Goal: Task Accomplishment & Management: Manage account settings

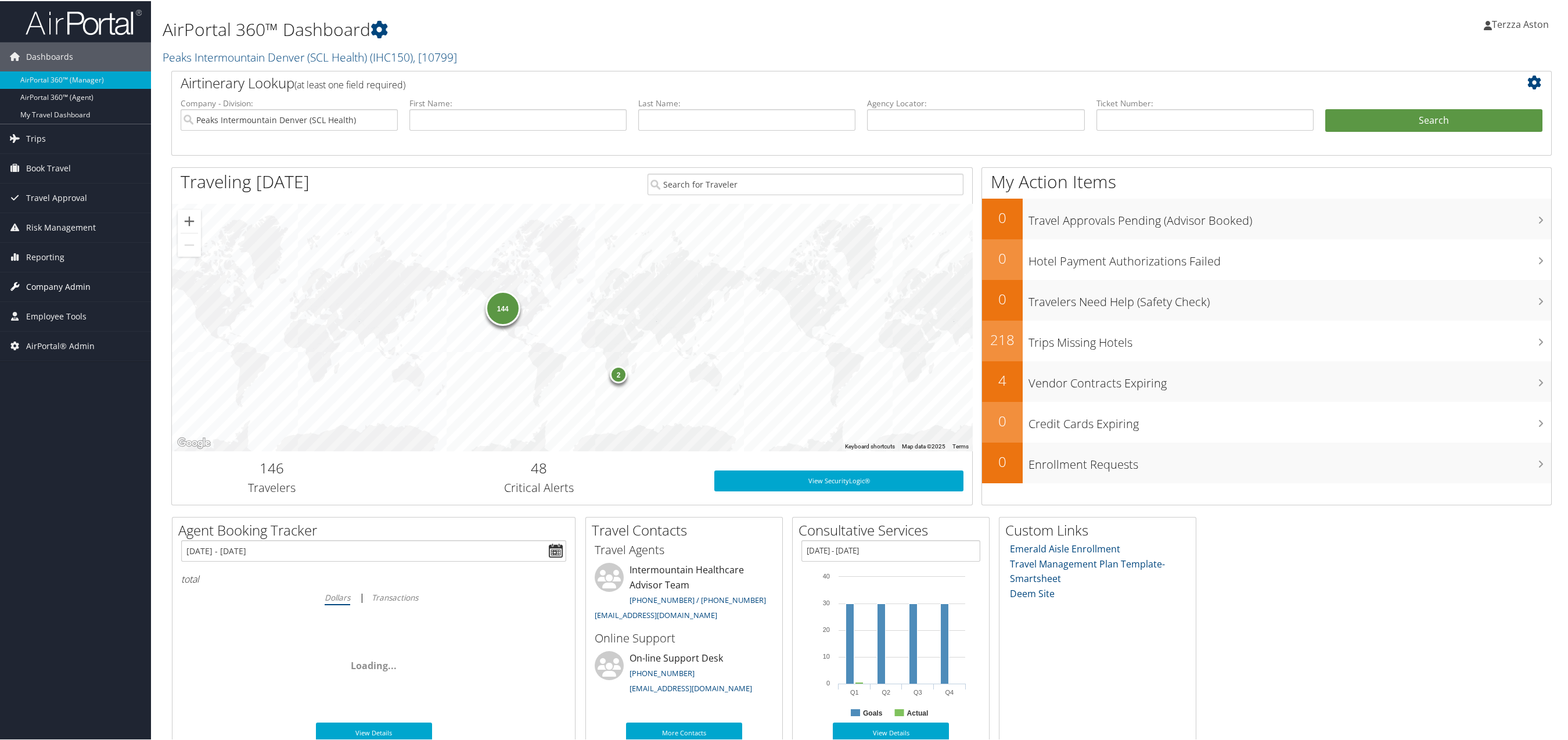
click at [70, 288] on span "Company Admin" at bounding box center [58, 285] width 64 height 29
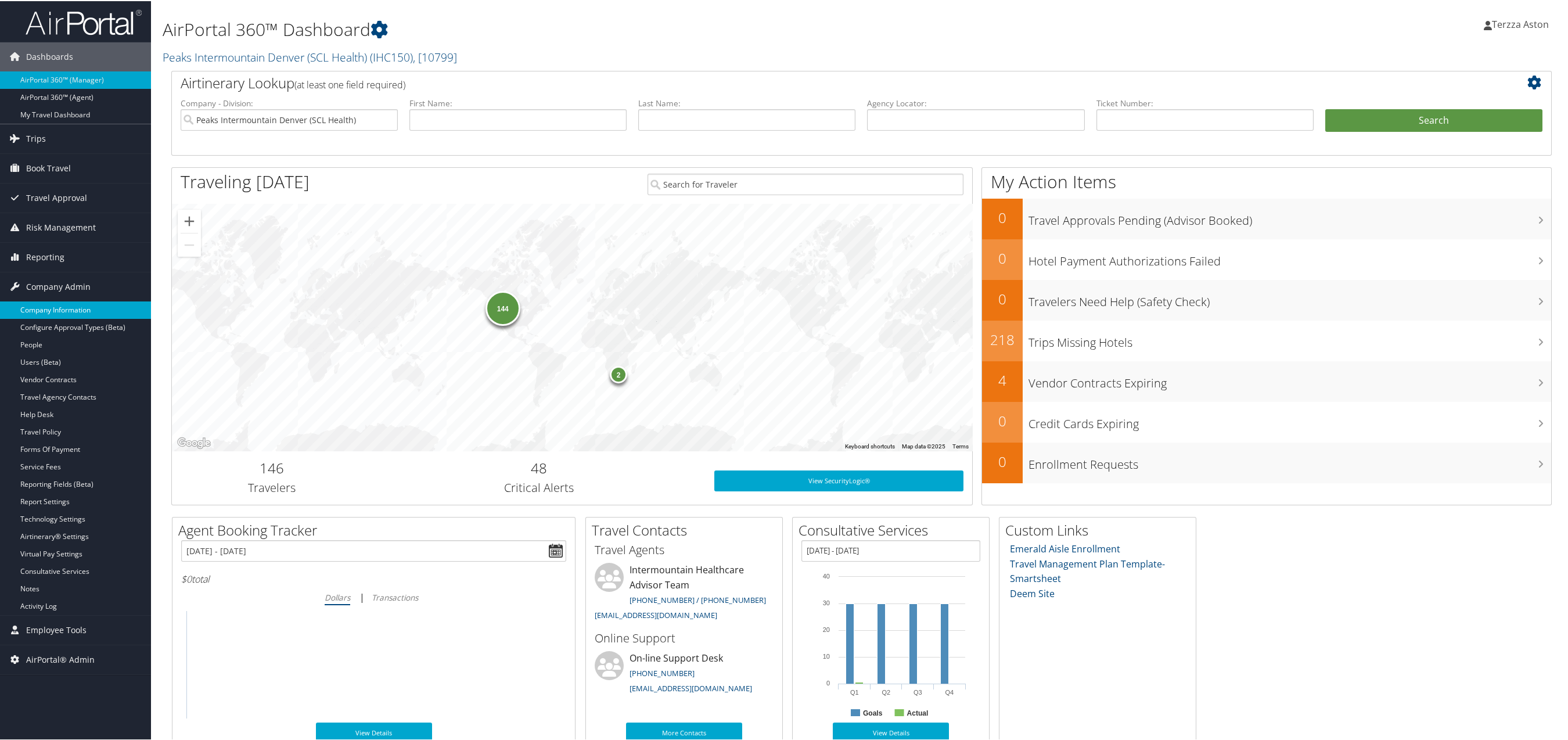
click at [63, 313] on link "Company Information" at bounding box center [75, 309] width 151 height 18
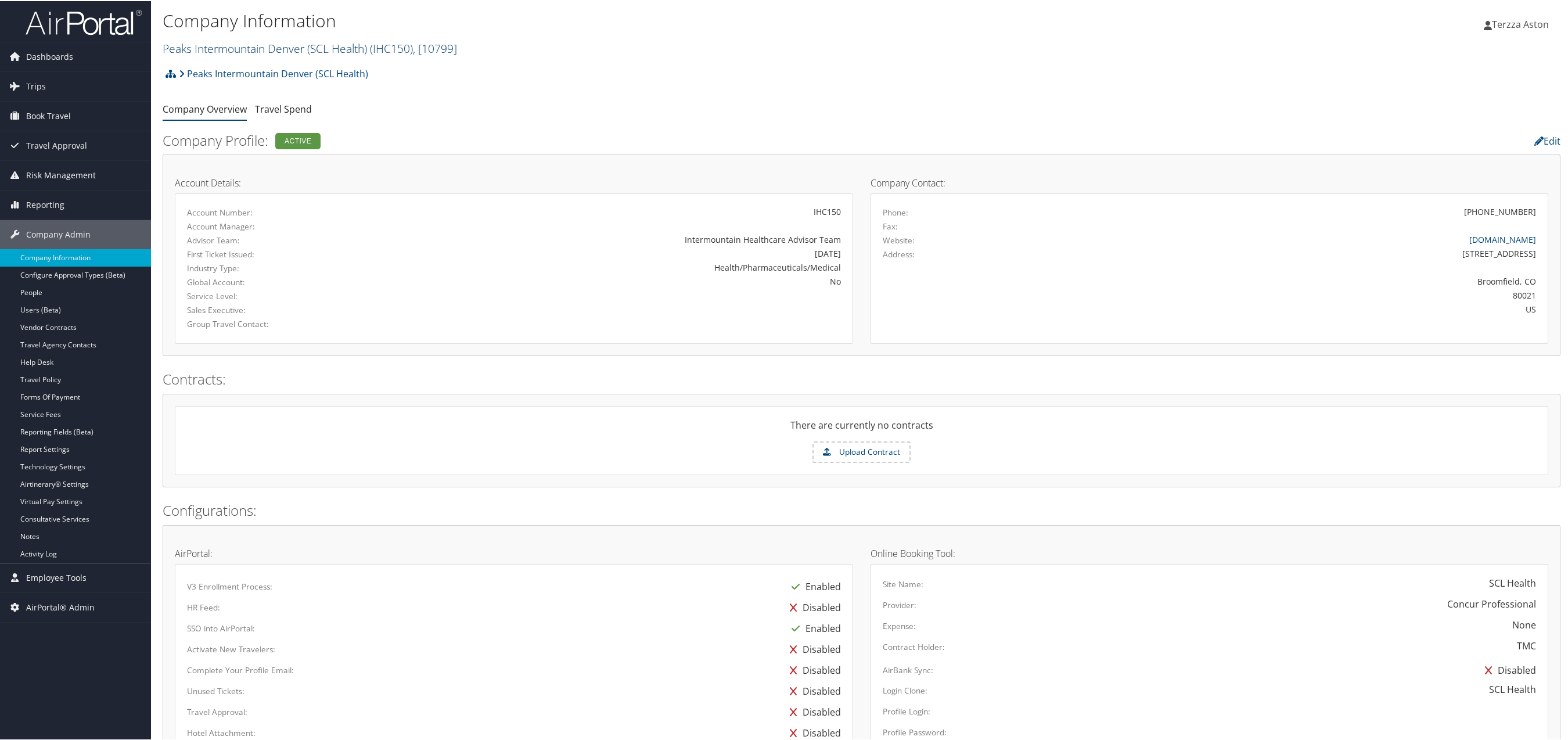
click at [380, 45] on span "( IHC150 )" at bounding box center [391, 47] width 43 height 16
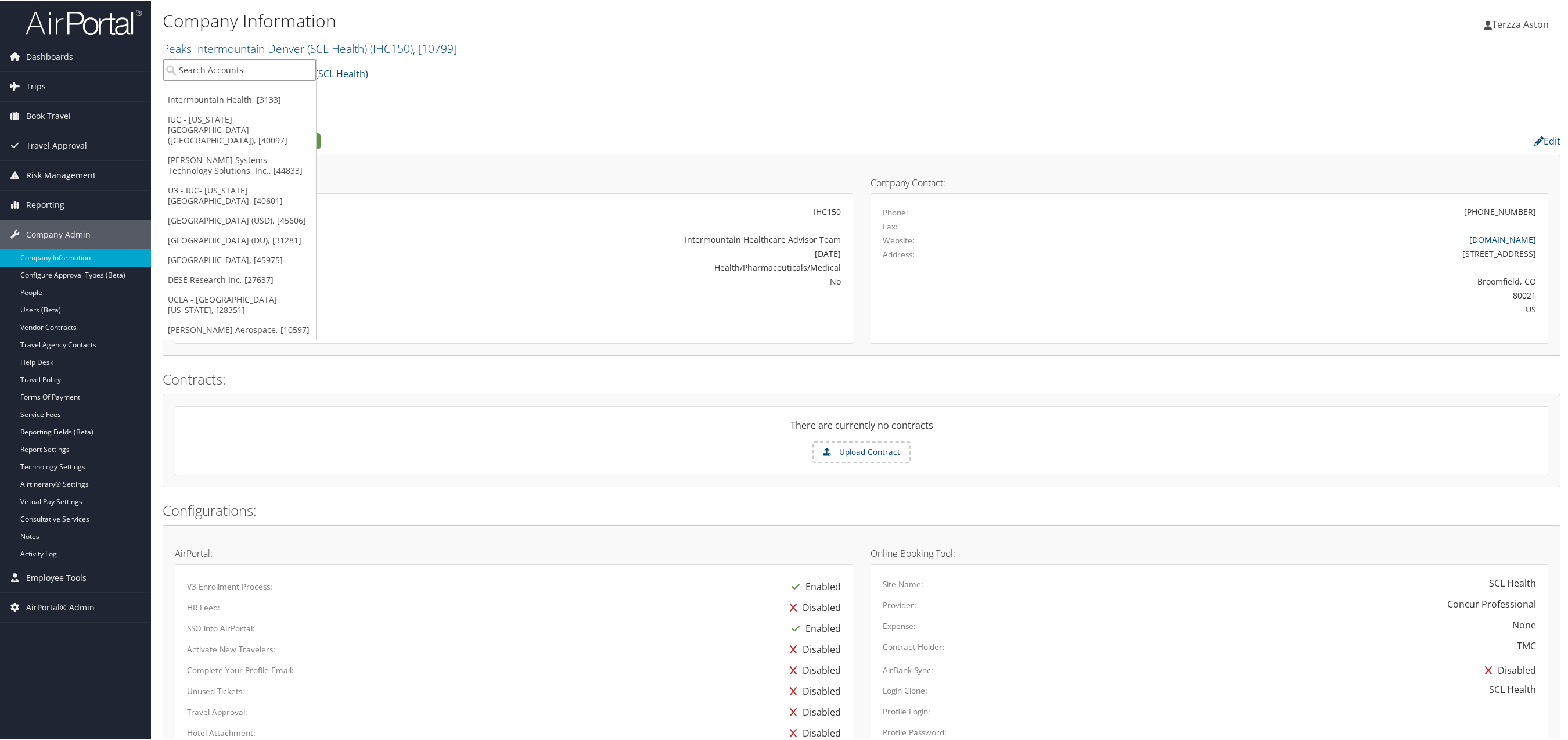
click at [196, 64] on input "search" at bounding box center [239, 68] width 153 height 21
type input "michigan state"
click at [252, 94] on div "Michigan State University (MSU) (301979), [16683]" at bounding box center [287, 90] width 260 height 10
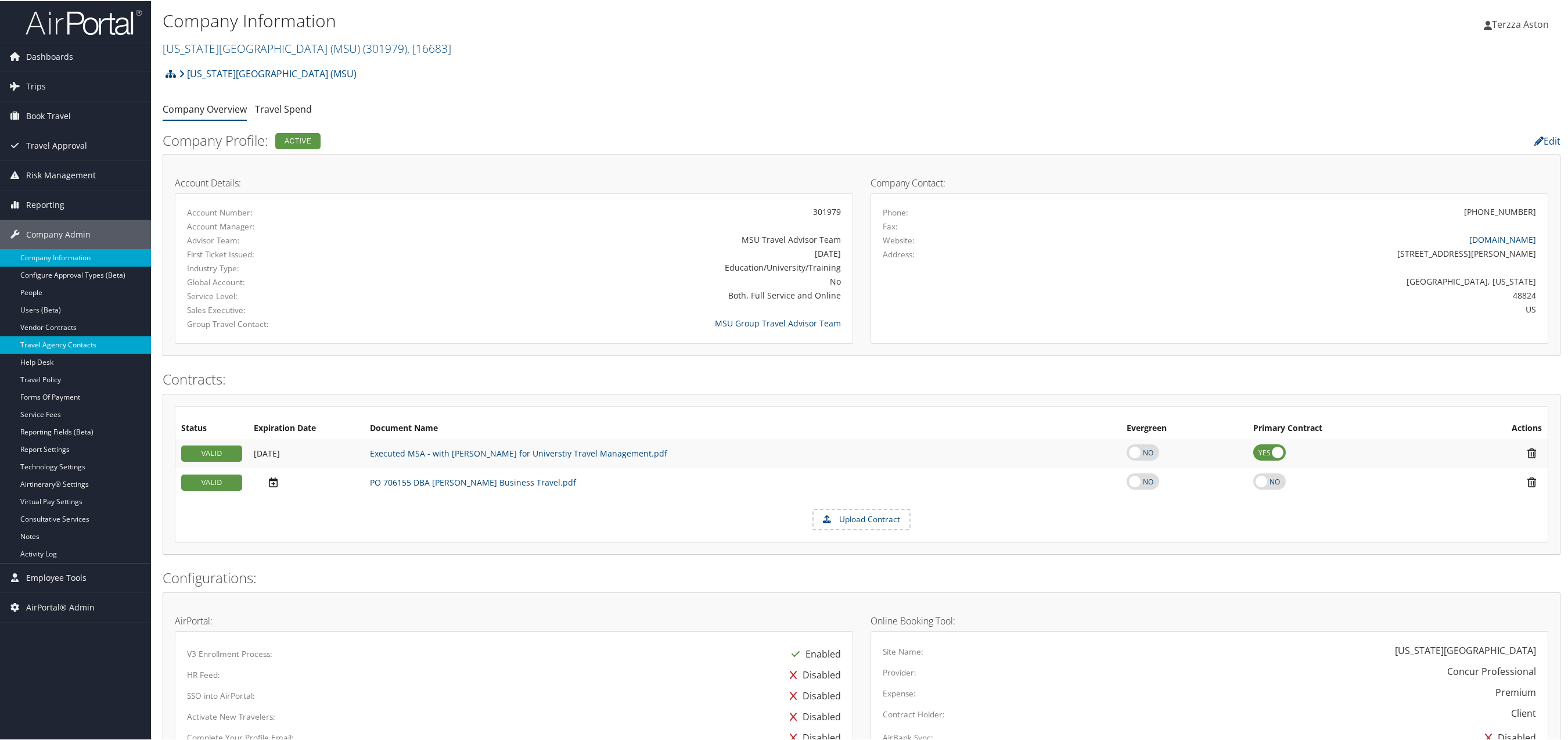
click at [72, 349] on link "Travel Agency Contacts" at bounding box center [75, 343] width 151 height 18
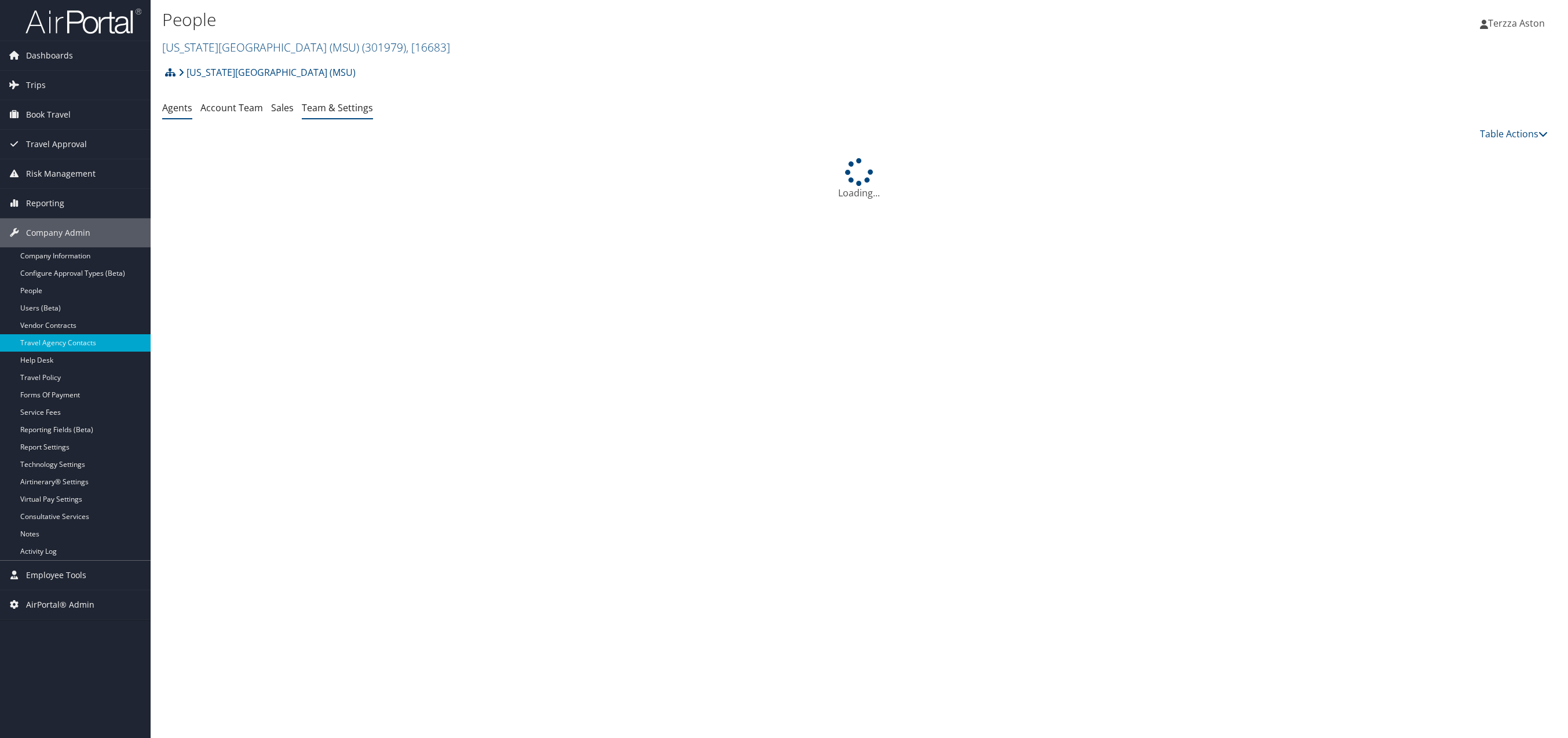
click at [322, 113] on link "Team & Settings" at bounding box center [337, 107] width 72 height 13
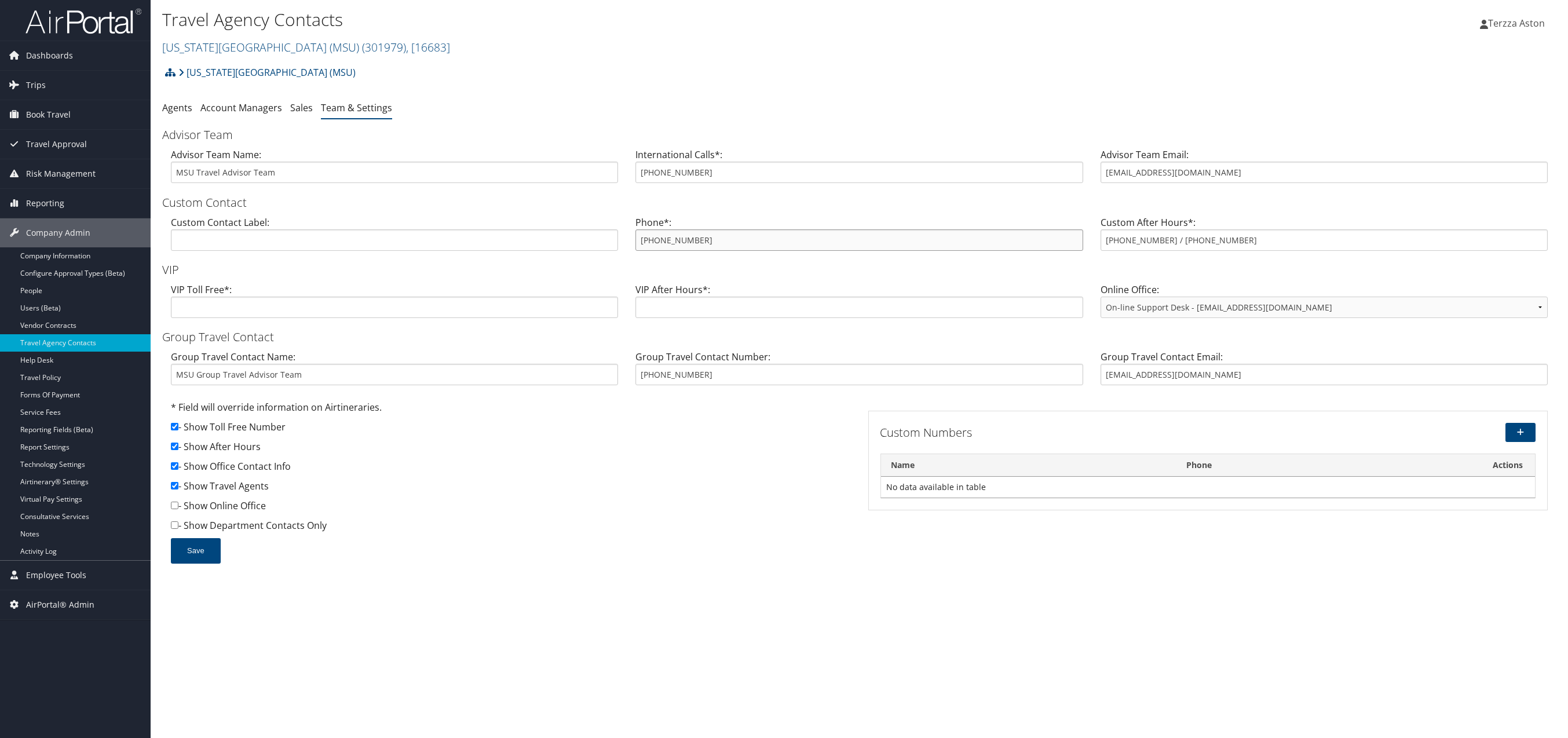
click at [644, 239] on input "[PHONE_NUMBER]" at bounding box center [858, 240] width 447 height 21
drag, startPoint x: 639, startPoint y: 242, endPoint x: 758, endPoint y: 246, distance: 119.1
click at [758, 246] on input "[PHONE_NUMBER]" at bounding box center [858, 240] width 447 height 21
